Goal: Information Seeking & Learning: Check status

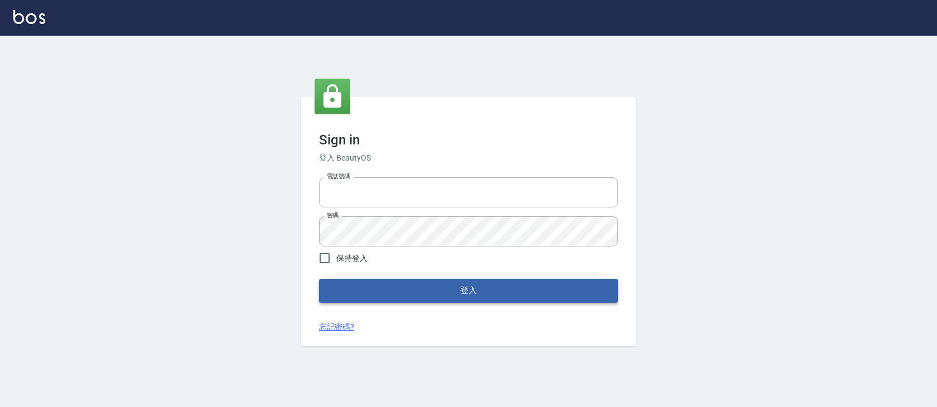
type input "devdev"
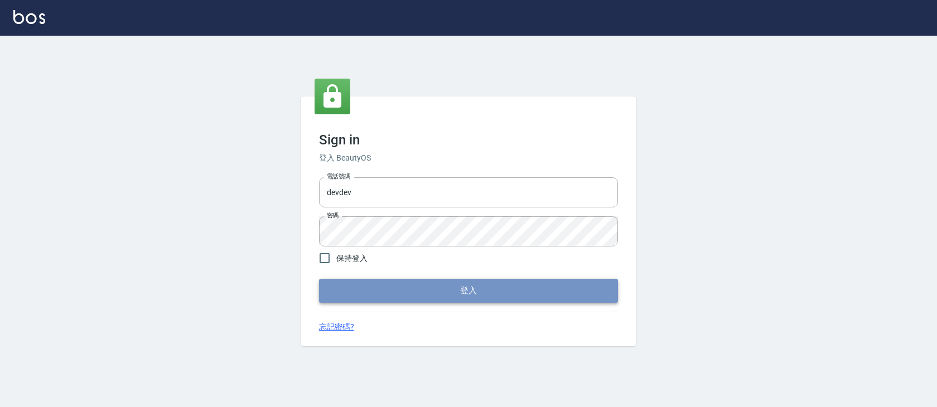
click at [421, 300] on button "登入" at bounding box center [468, 290] width 299 height 23
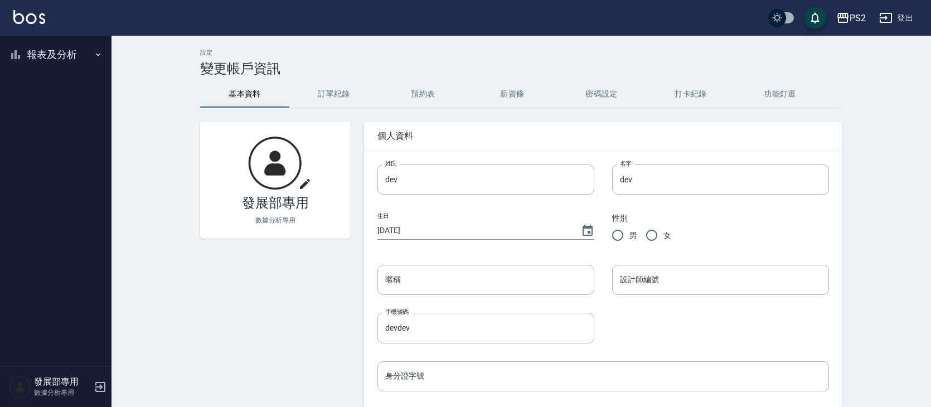
click at [843, 16] on icon "button" at bounding box center [842, 18] width 11 height 10
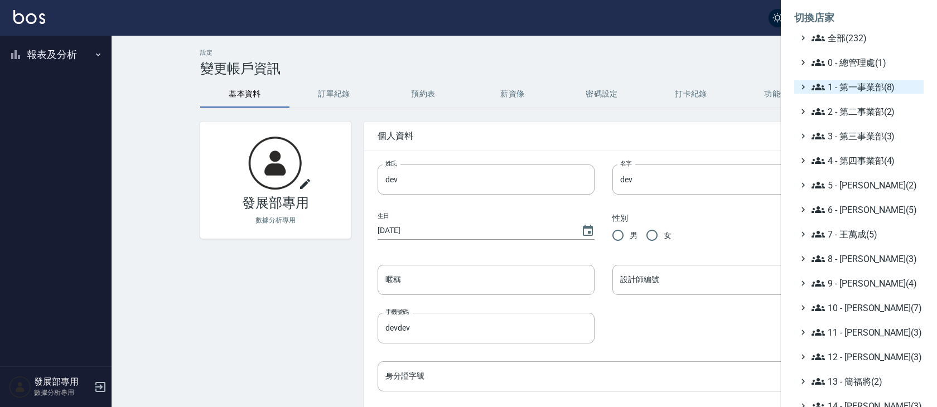
click at [865, 89] on span "1 - 第一事業部(8)" at bounding box center [865, 86] width 108 height 13
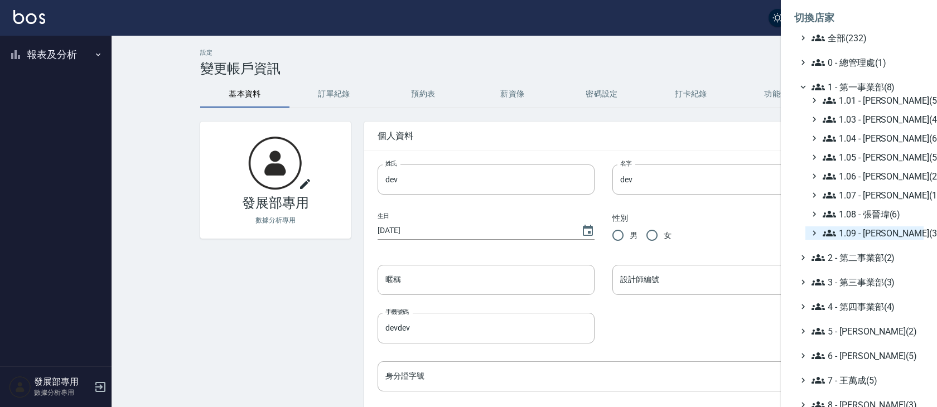
click at [883, 228] on span "1.09 - 劉純億(3)" at bounding box center [870, 232] width 96 height 13
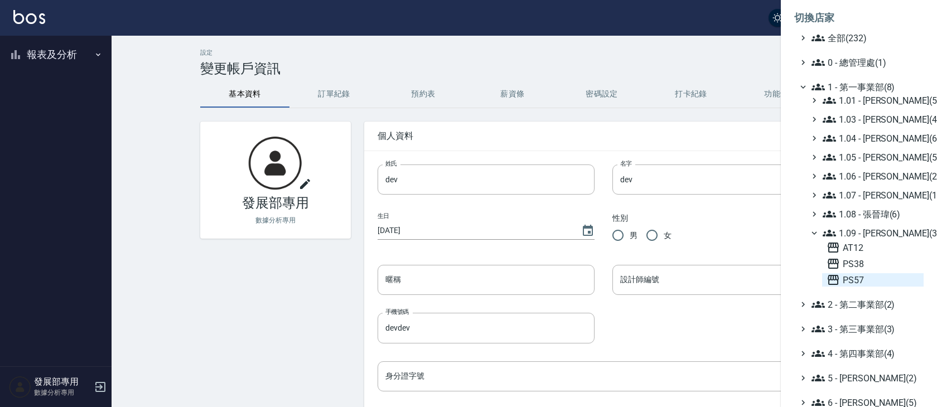
click at [877, 277] on span "PS57" at bounding box center [872, 279] width 93 height 13
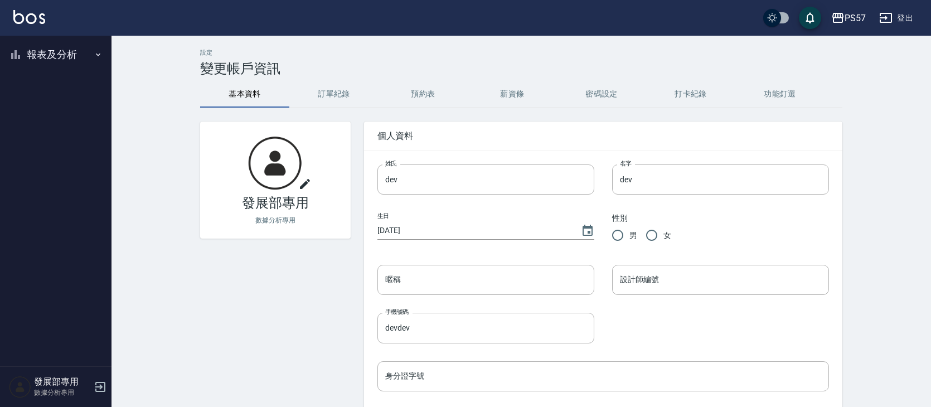
click at [39, 53] on button "報表及分析" at bounding box center [55, 54] width 103 height 29
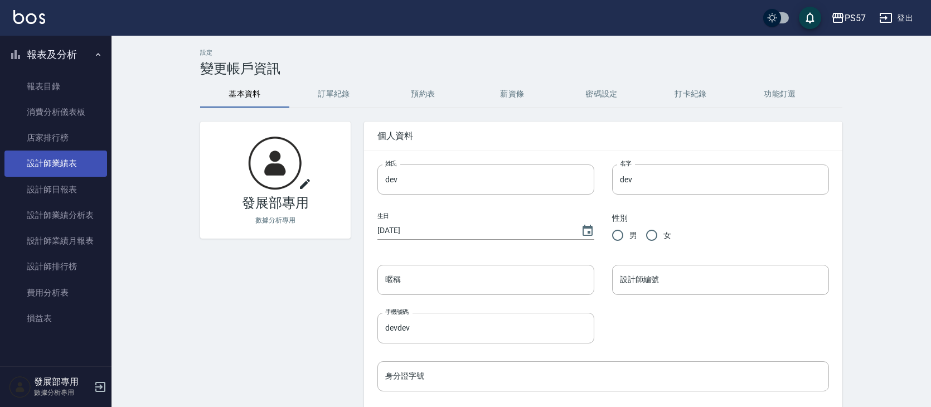
click at [83, 169] on link "設計師業績表" at bounding box center [55, 164] width 103 height 26
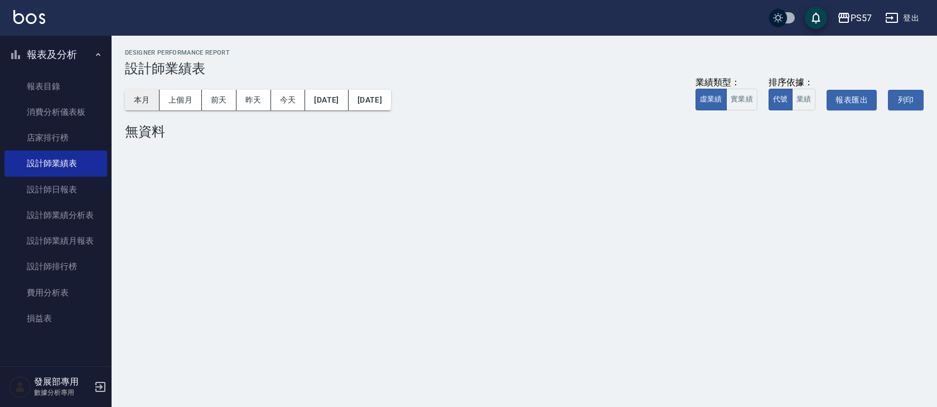
click at [130, 96] on button "本月" at bounding box center [142, 100] width 35 height 21
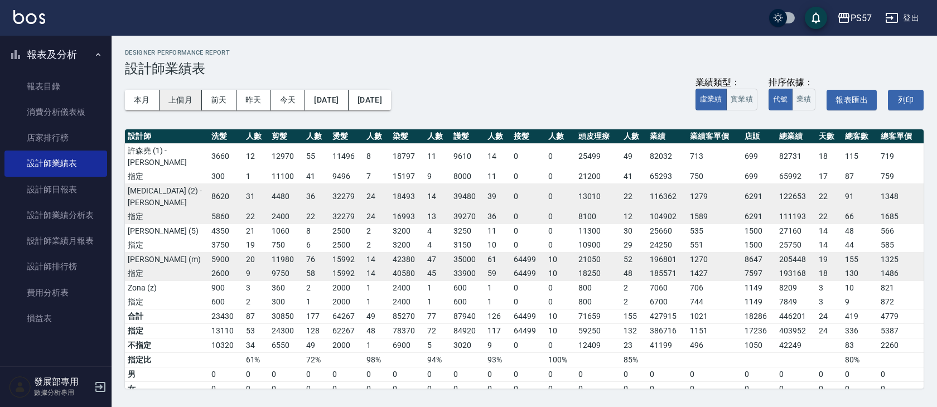
click at [168, 95] on button "上個月" at bounding box center [180, 100] width 42 height 21
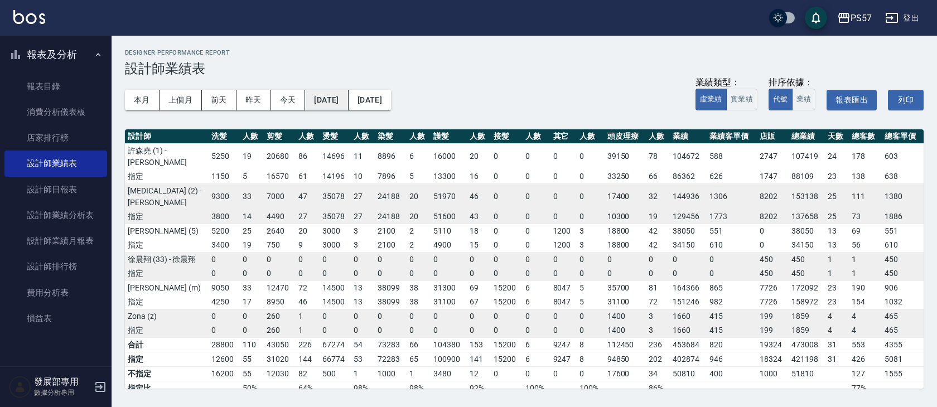
click at [347, 99] on button "[DATE]" at bounding box center [326, 100] width 43 height 21
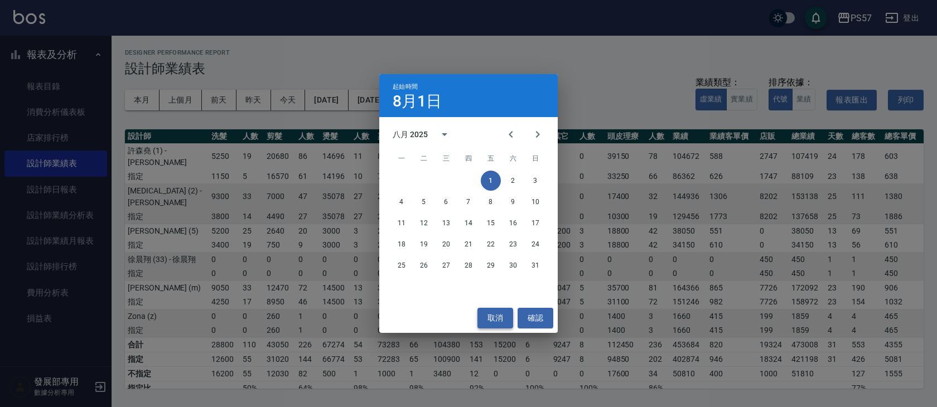
click at [500, 311] on button "取消" at bounding box center [495, 318] width 36 height 21
